Goal: Task Accomplishment & Management: Manage account settings

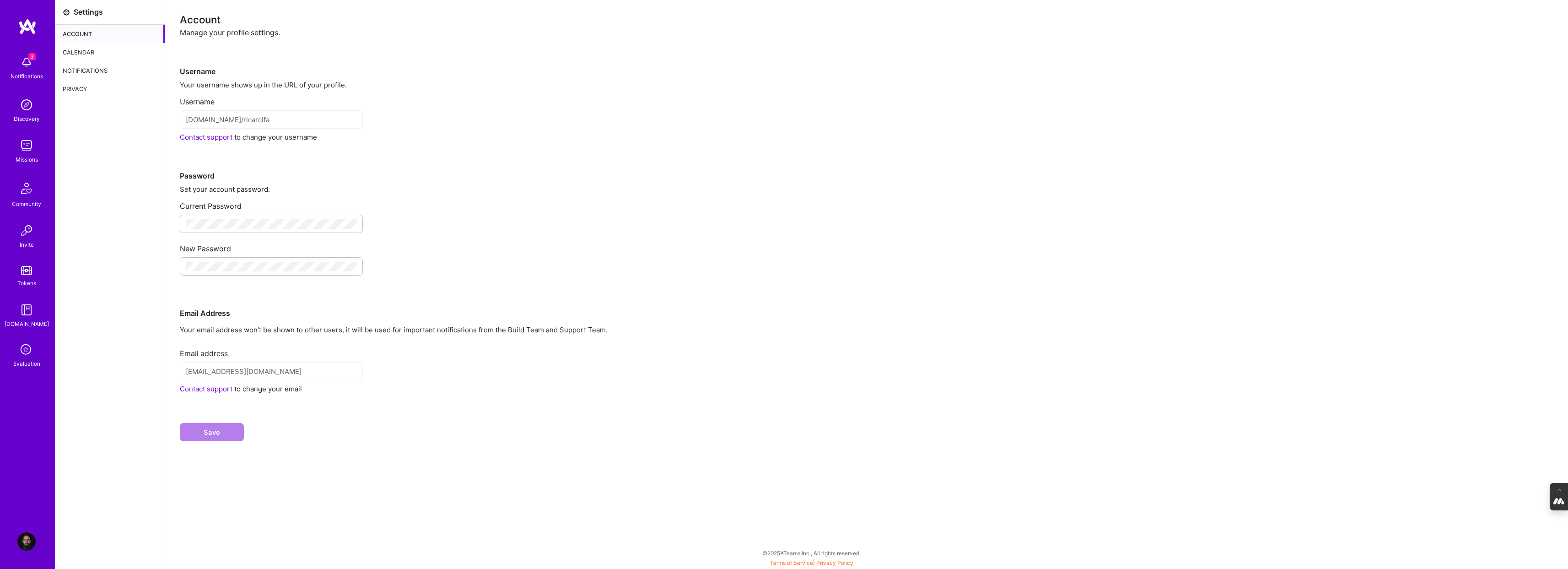
click at [67, 54] on div "Calendar" at bounding box center [109, 52] width 109 height 18
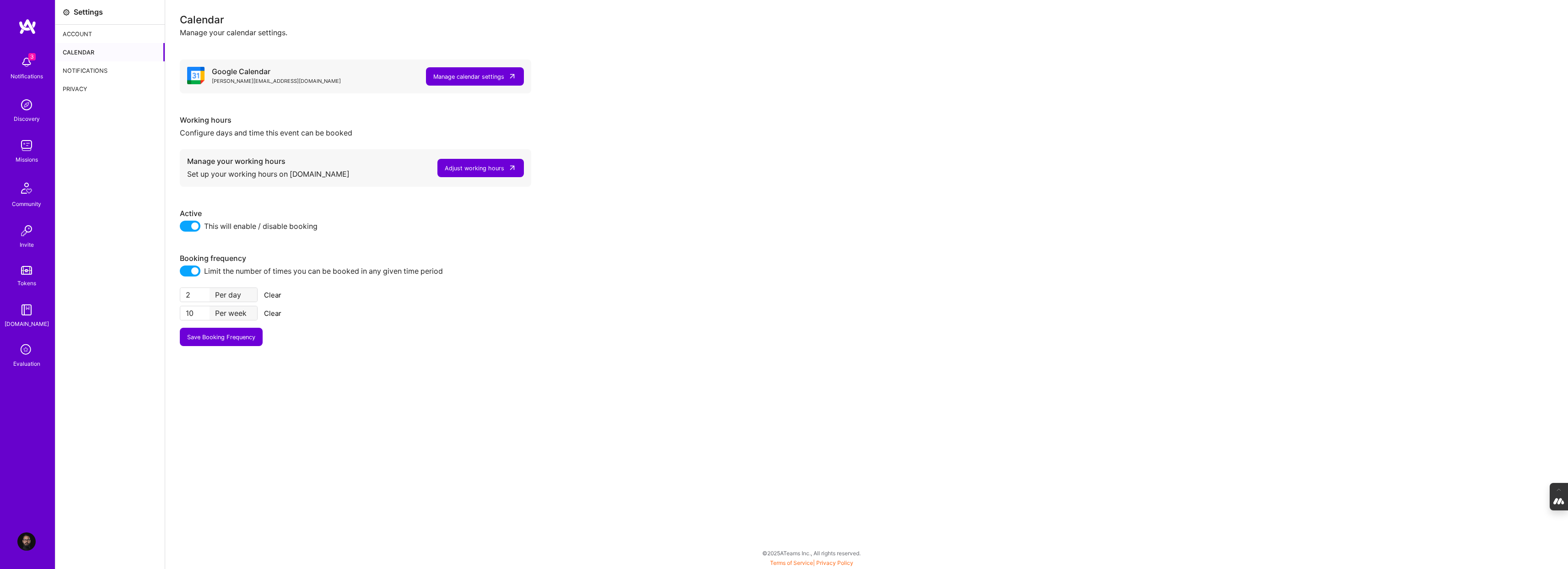
click at [452, 76] on div "Manage calendar settings" at bounding box center [468, 77] width 71 height 10
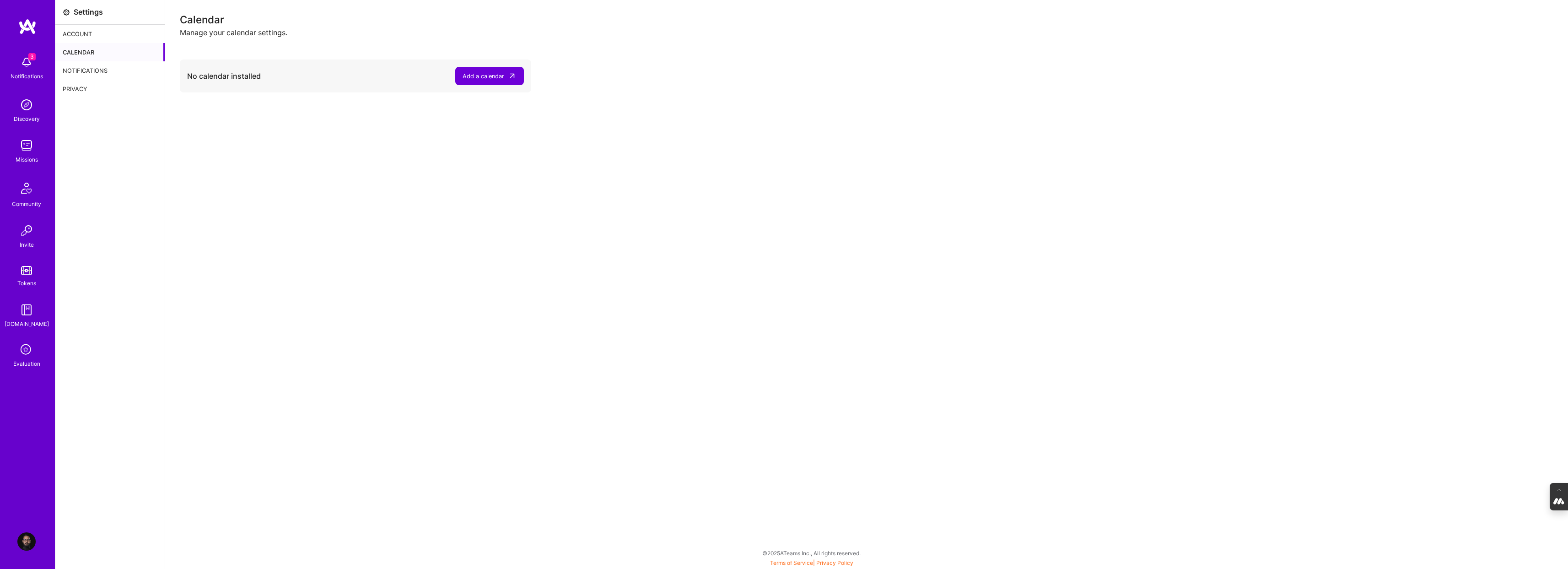
click at [87, 52] on div "Calendar" at bounding box center [109, 52] width 109 height 18
click at [86, 68] on div "Notifications" at bounding box center [109, 70] width 109 height 18
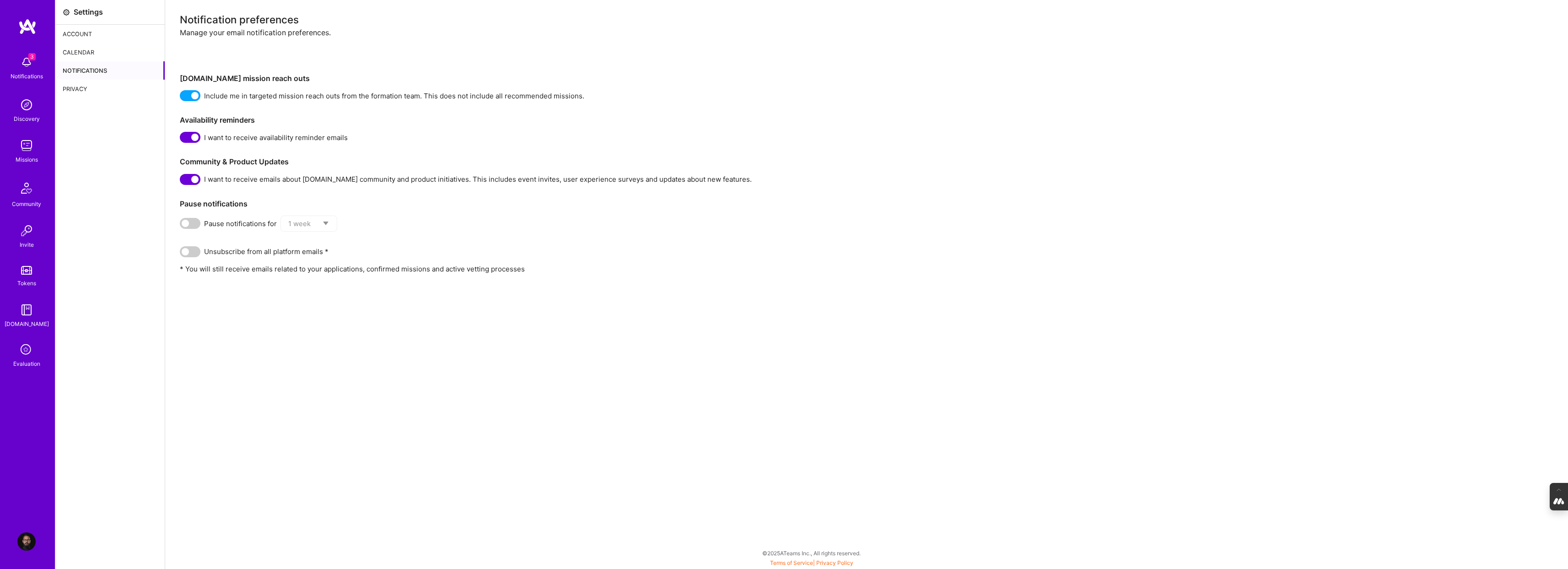
click at [83, 50] on div "Calendar" at bounding box center [109, 52] width 109 height 18
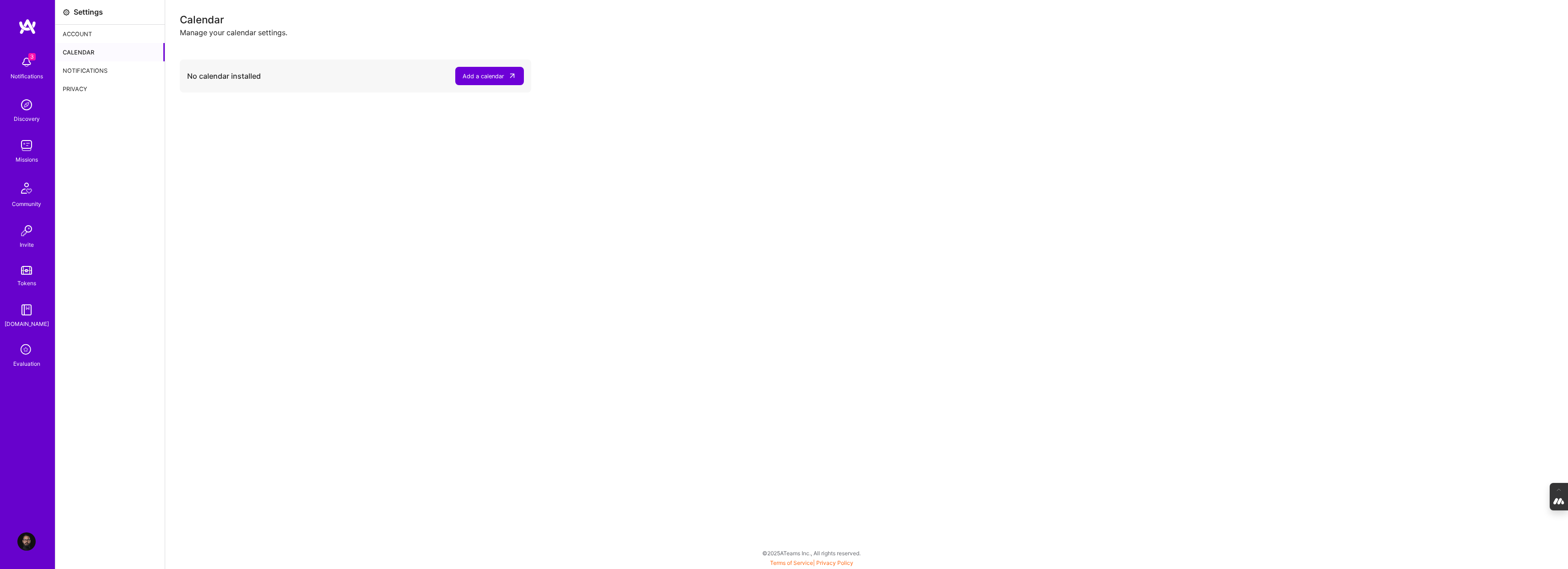
click at [22, 543] on img at bounding box center [26, 541] width 18 height 18
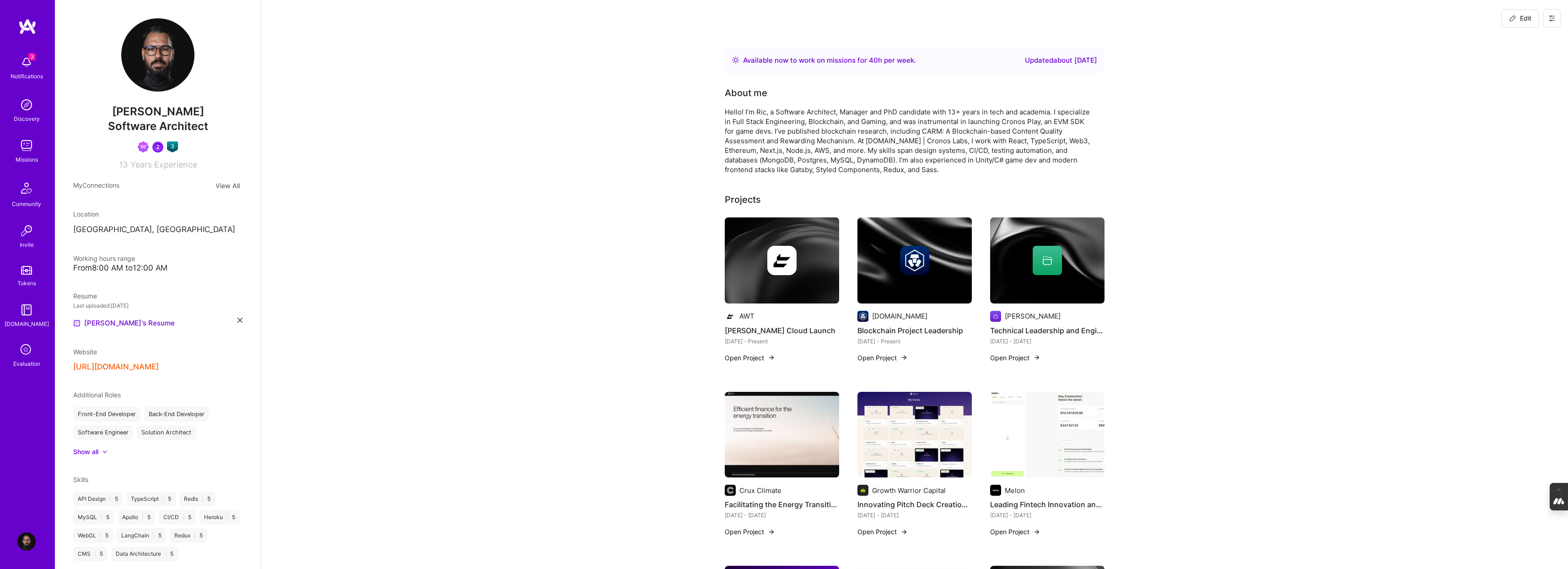
click at [1553, 21] on icon at bounding box center [1551, 18] width 7 height 7
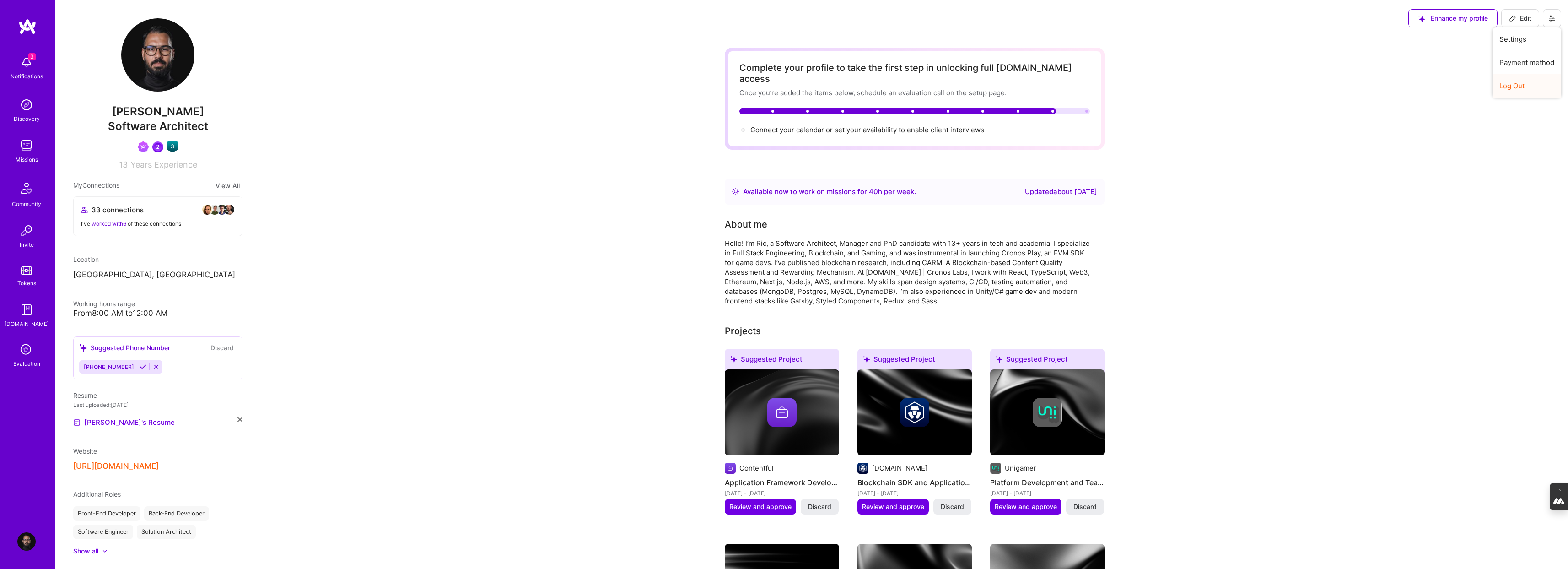
click at [1523, 90] on button "Log Out" at bounding box center [1526, 86] width 69 height 23
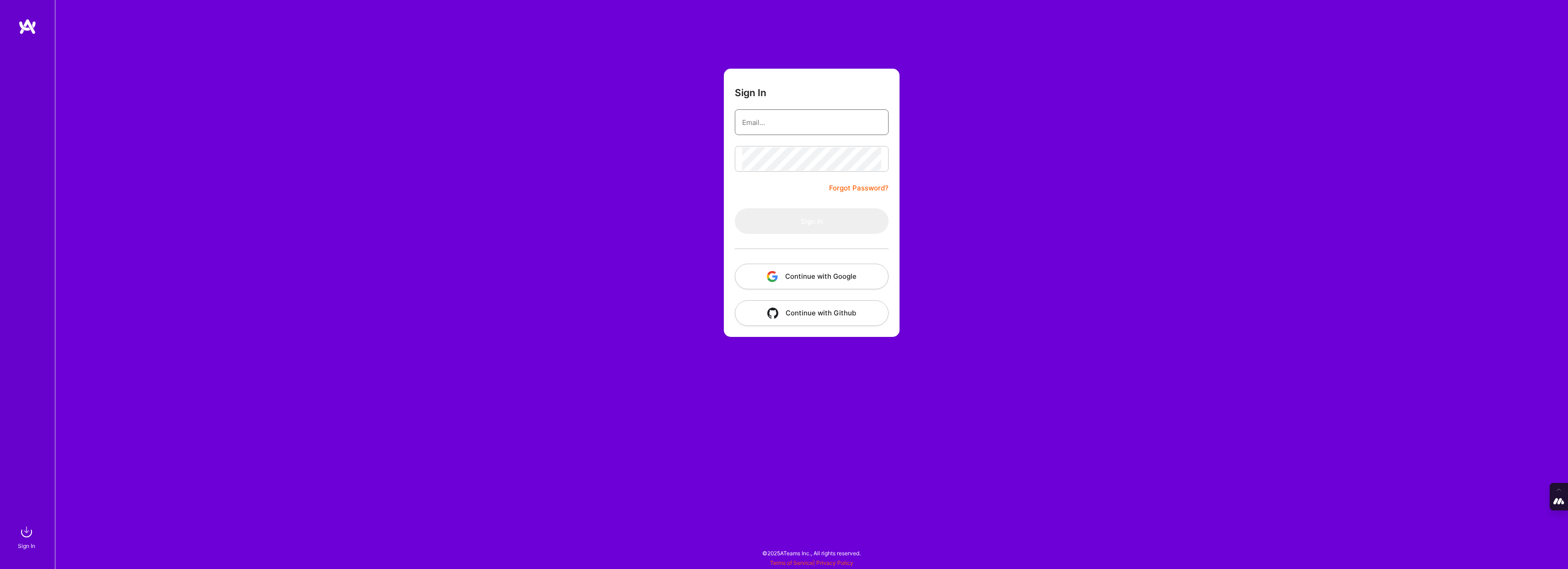
click at [791, 125] on input "email" at bounding box center [811, 122] width 139 height 23
type input "[PERSON_NAME][EMAIL_ADDRESS][DOMAIN_NAME]"
click at [808, 279] on button "Continue with Google" at bounding box center [811, 277] width 153 height 26
